Goal: Find specific page/section: Find specific page/section

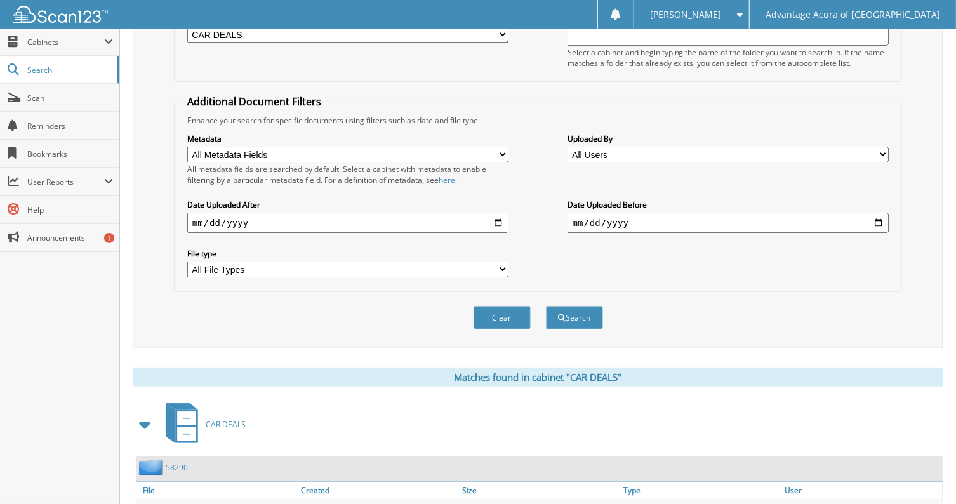
scroll to position [13, 0]
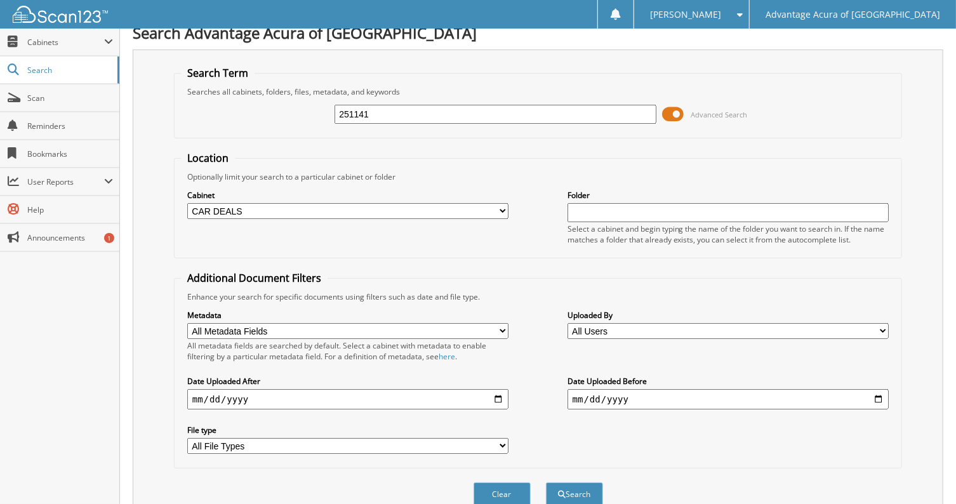
drag, startPoint x: 410, startPoint y: 113, endPoint x: 250, endPoint y: 82, distance: 163.0
click at [250, 82] on fieldset "Search Term Searches all cabinets, folders, files, metadata, and keywords 25114…" at bounding box center [538, 102] width 728 height 72
type input "p11418a"
click at [546, 483] on button "Search" at bounding box center [574, 494] width 57 height 23
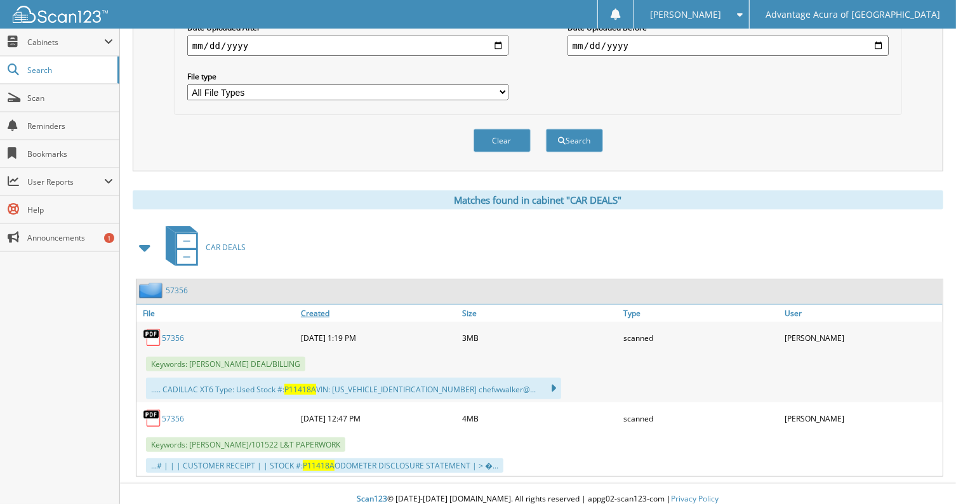
scroll to position [368, 0]
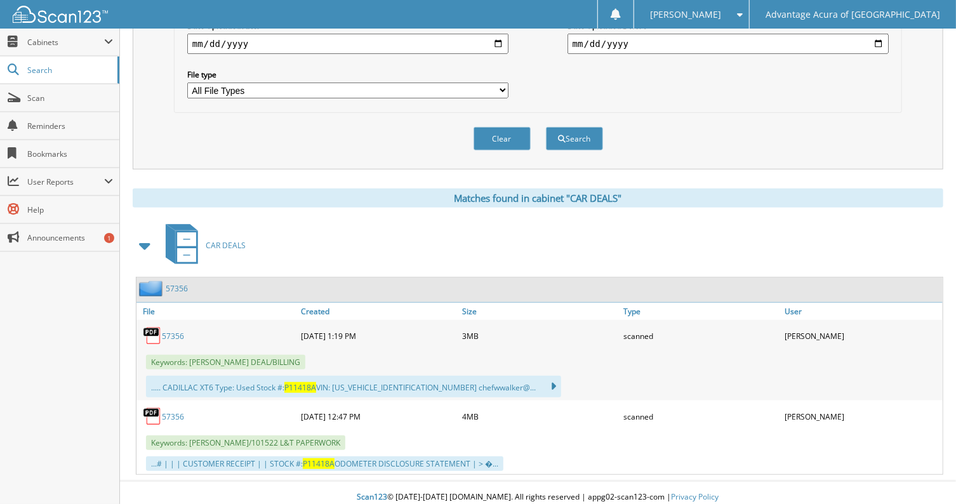
click at [165, 331] on link "57356" at bounding box center [173, 336] width 22 height 11
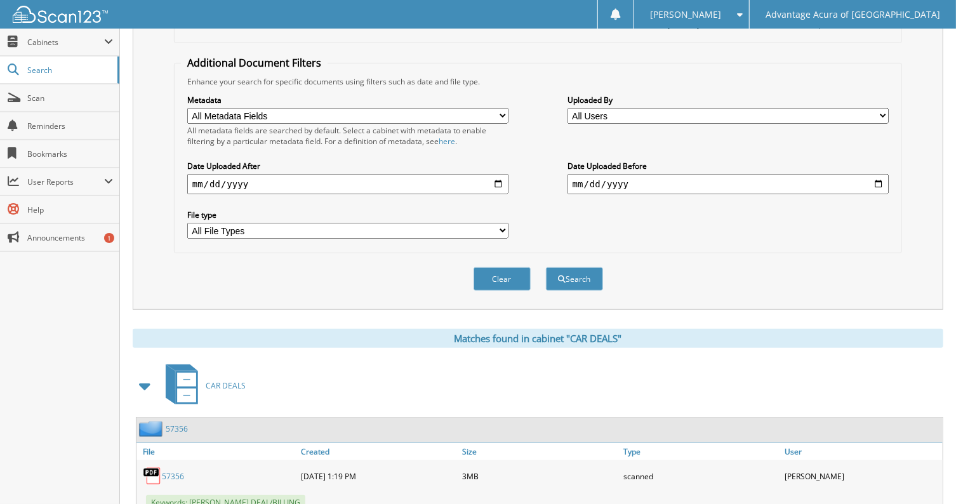
scroll to position [86, 0]
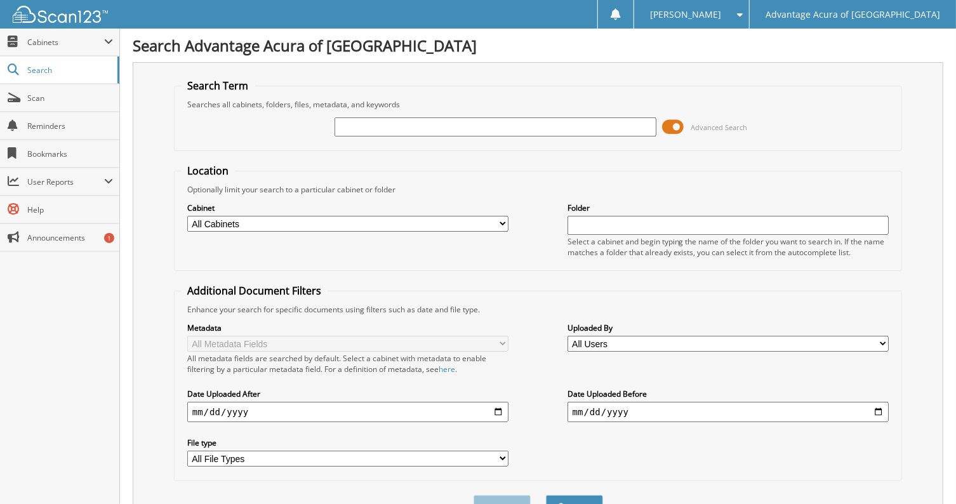
click at [453, 124] on input "text" at bounding box center [495, 126] width 321 height 19
type input "25906a"
click at [546, 495] on button "Search" at bounding box center [574, 506] width 57 height 23
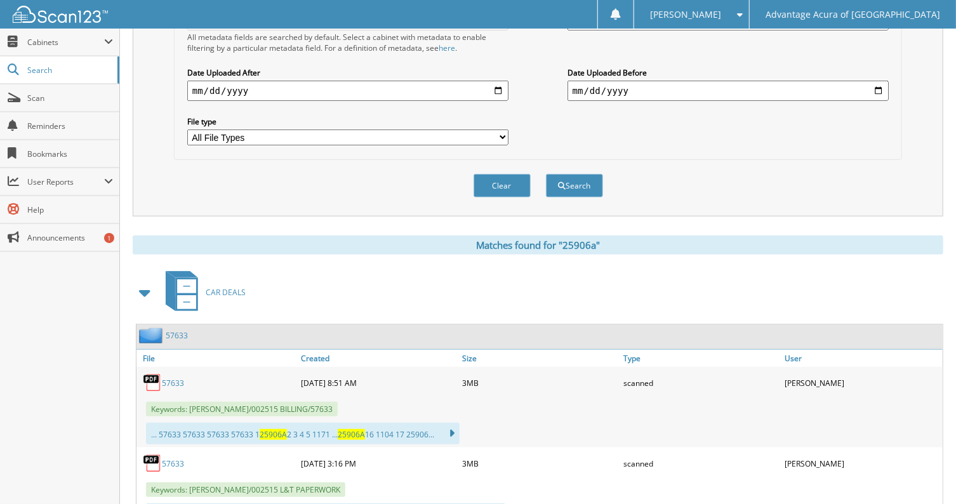
scroll to position [352, 0]
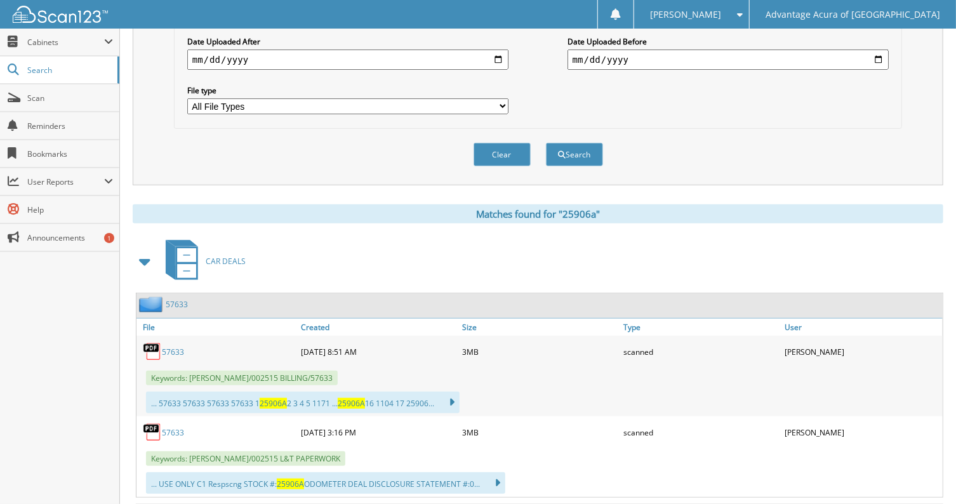
click at [163, 347] on link "57633" at bounding box center [173, 352] width 22 height 11
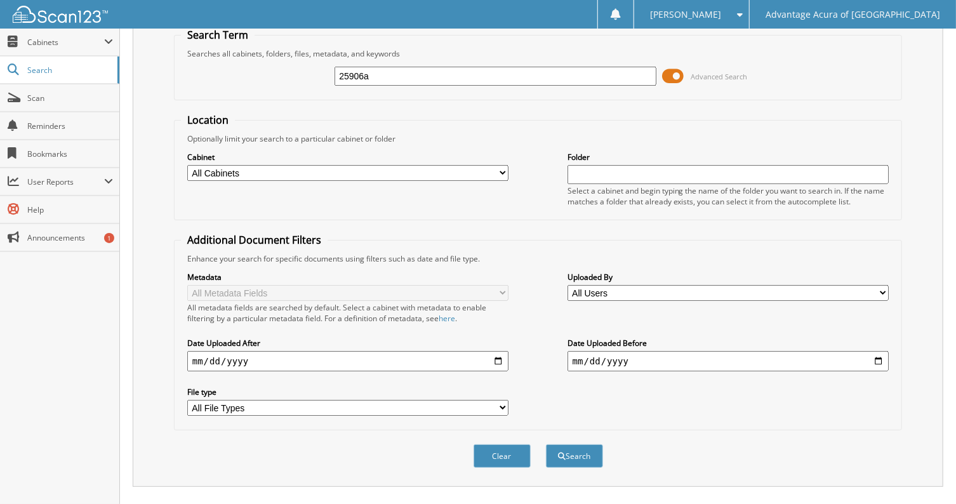
scroll to position [0, 0]
